Goal: Transaction & Acquisition: Book appointment/travel/reservation

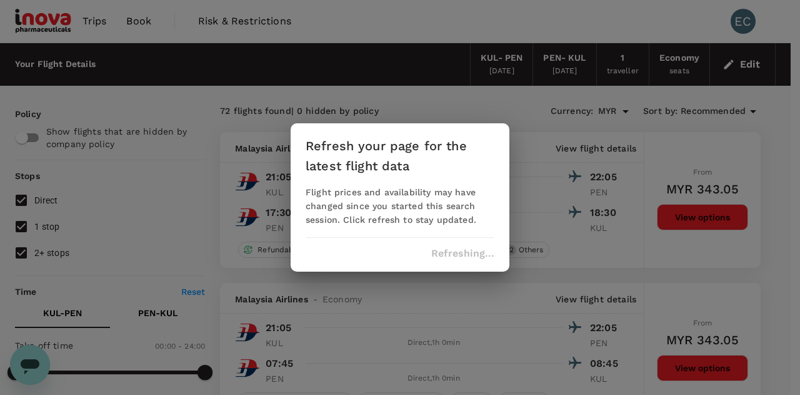
scroll to position [4522, 0]
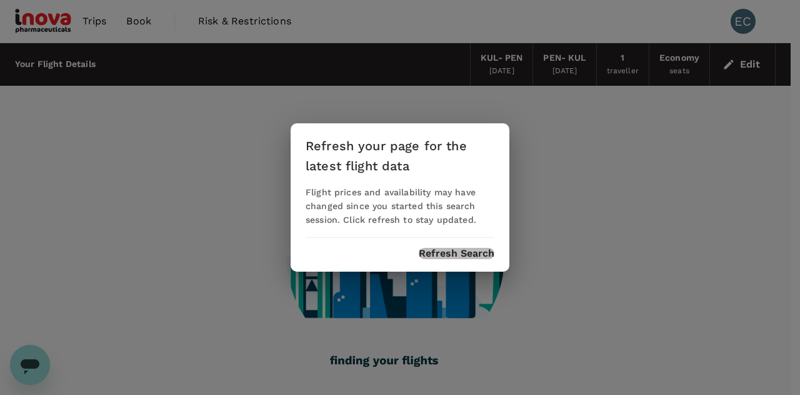
click at [466, 257] on button "Refresh Search" at bounding box center [457, 253] width 76 height 11
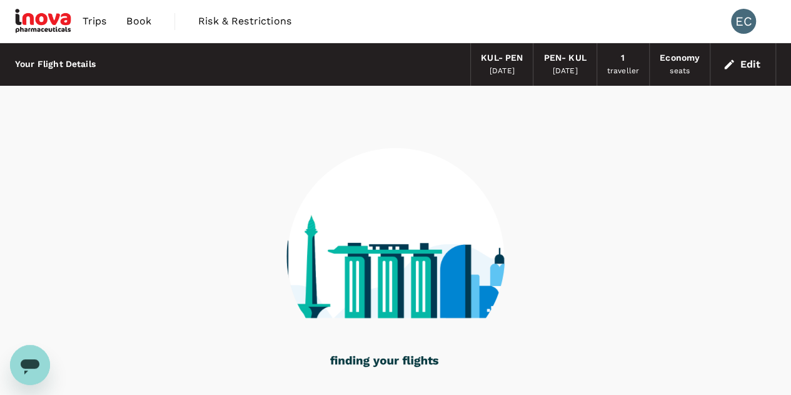
click at [58, 11] on img at bounding box center [44, 22] width 58 height 28
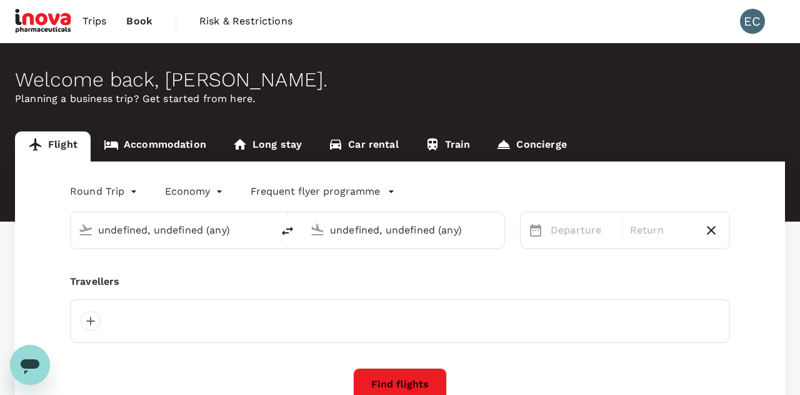
type input "Kuala Lumpur Intl (KUL)"
type input "Penang Intl (PEN)"
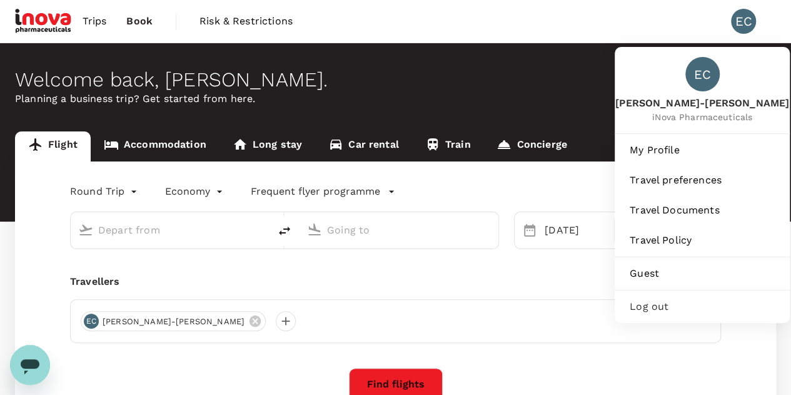
type input "Kuala Lumpur Intl (KUL)"
type input "Penang Intl (PEN)"
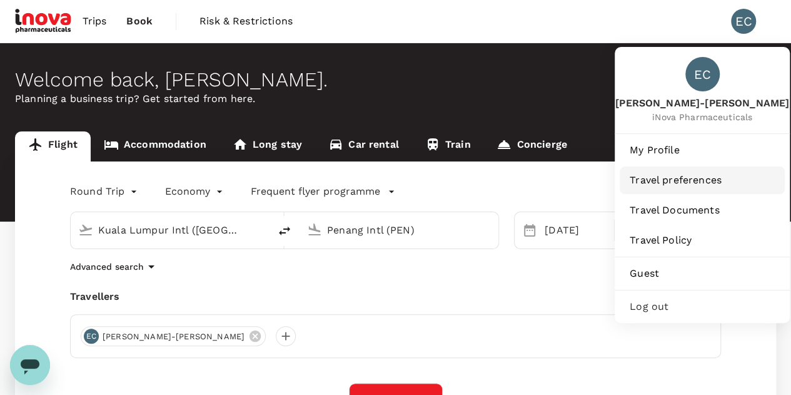
click at [708, 168] on link "Travel preferences" at bounding box center [702, 180] width 165 height 28
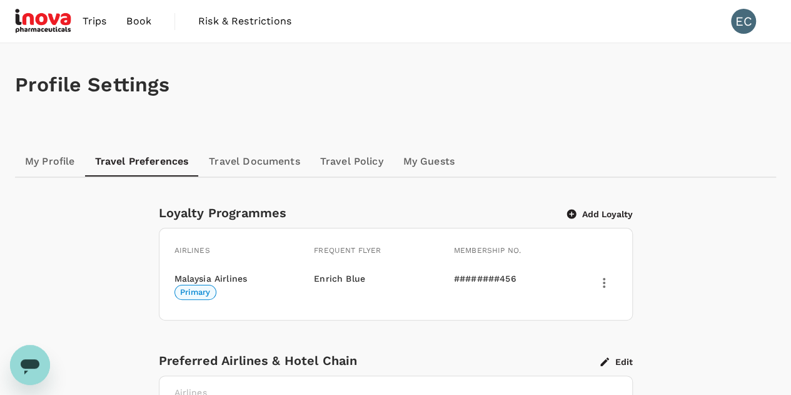
click at [92, 27] on span "Trips" at bounding box center [95, 21] width 24 height 15
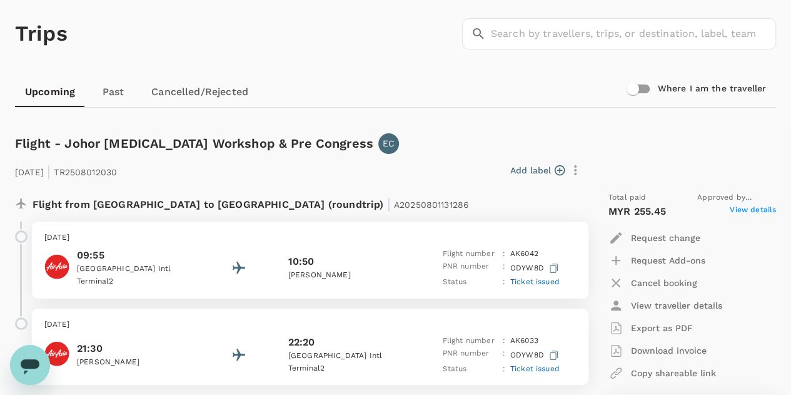
scroll to position [125, 0]
